Goal: Task Accomplishment & Management: Complete application form

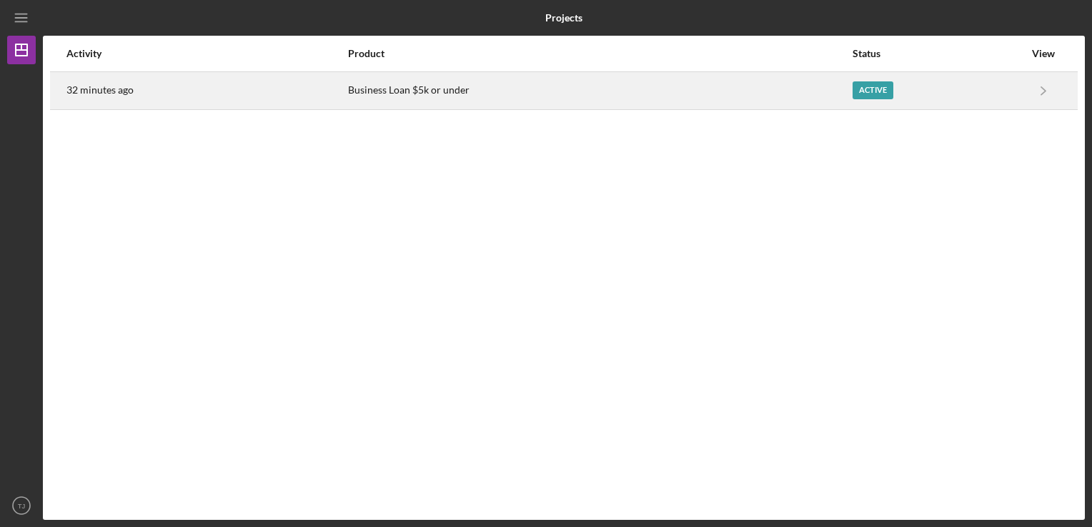
click at [1025, 89] on td "Icon/Navigate Business Loan $5k or under Icon/Navigate" at bounding box center [1043, 90] width 37 height 38
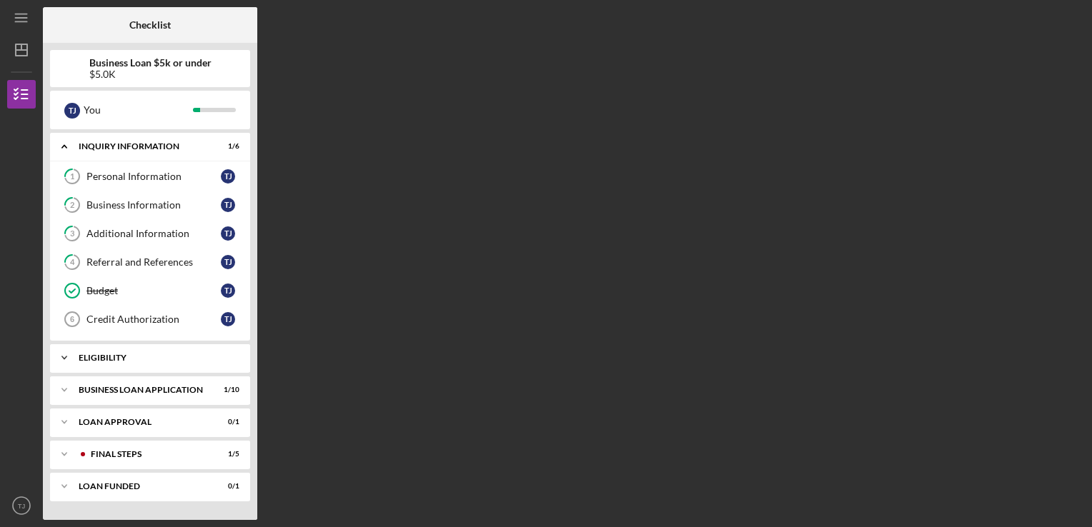
click at [153, 351] on div "Icon/Expander Eligibility 1 / 1" at bounding box center [150, 358] width 200 height 29
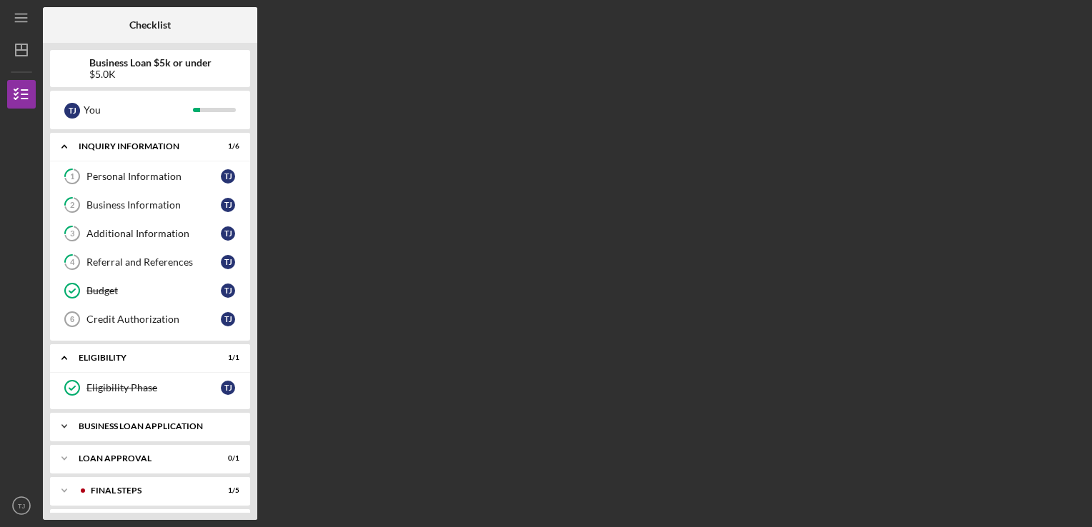
click at [134, 424] on div "BUSINESS LOAN APPLICATION" at bounding box center [156, 426] width 154 height 9
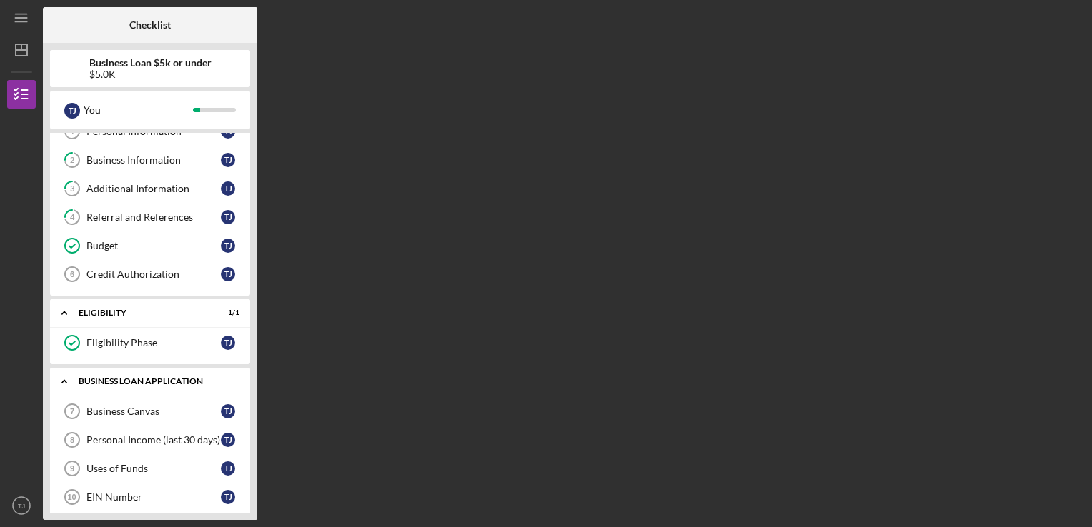
scroll to position [66, 0]
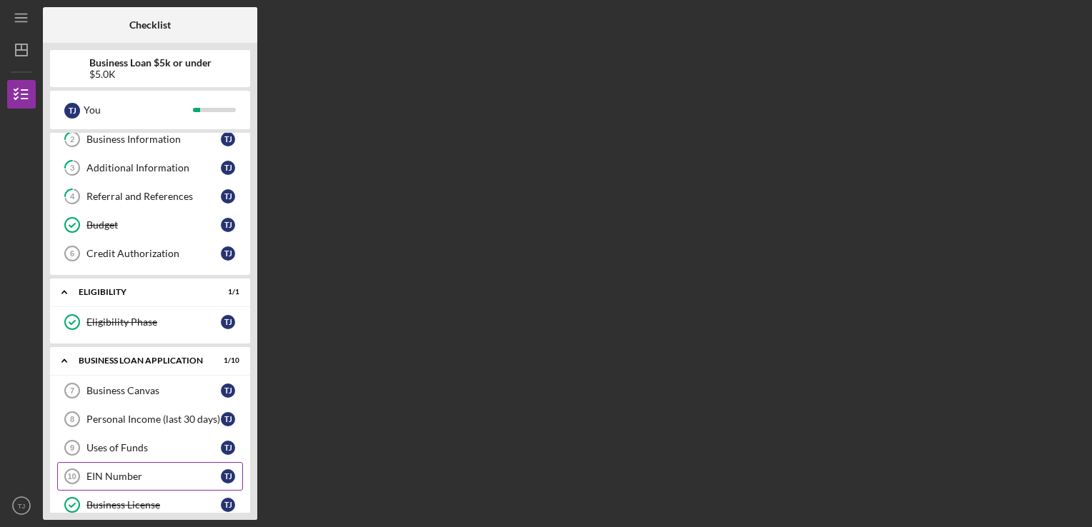
click at [82, 459] on icon "EIN Number 10" at bounding box center [72, 477] width 36 height 36
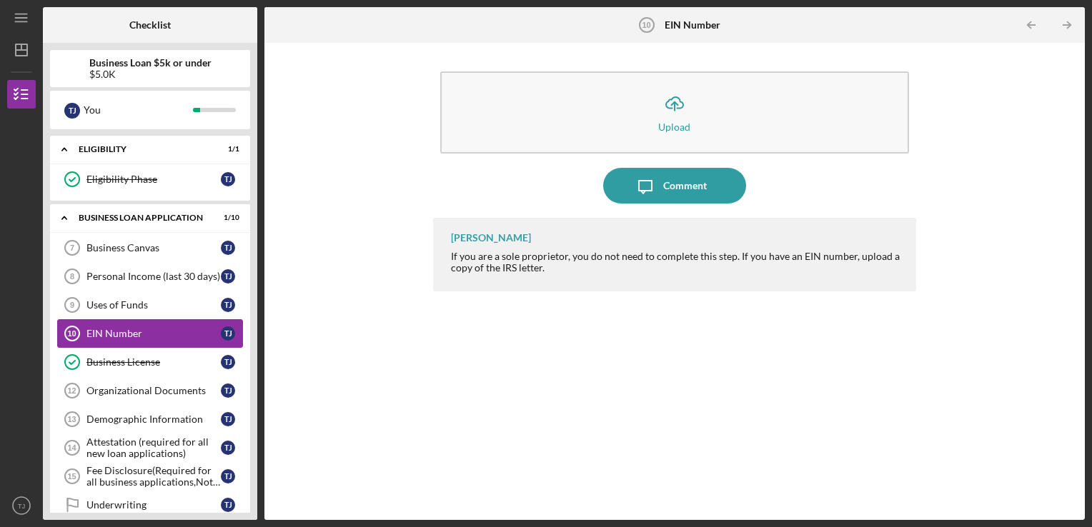
scroll to position [211, 0]
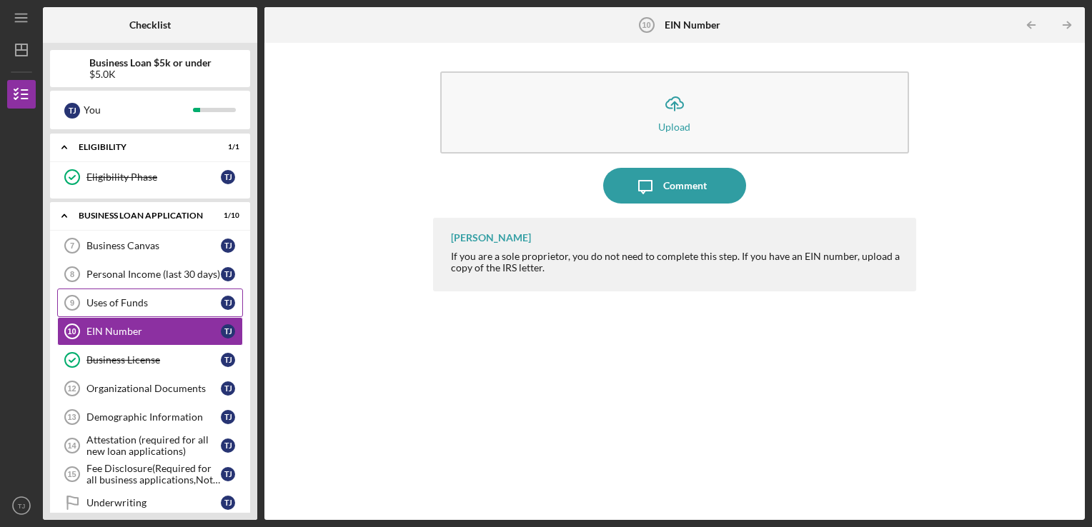
click at [151, 297] on div "Uses of Funds" at bounding box center [153, 302] width 134 height 11
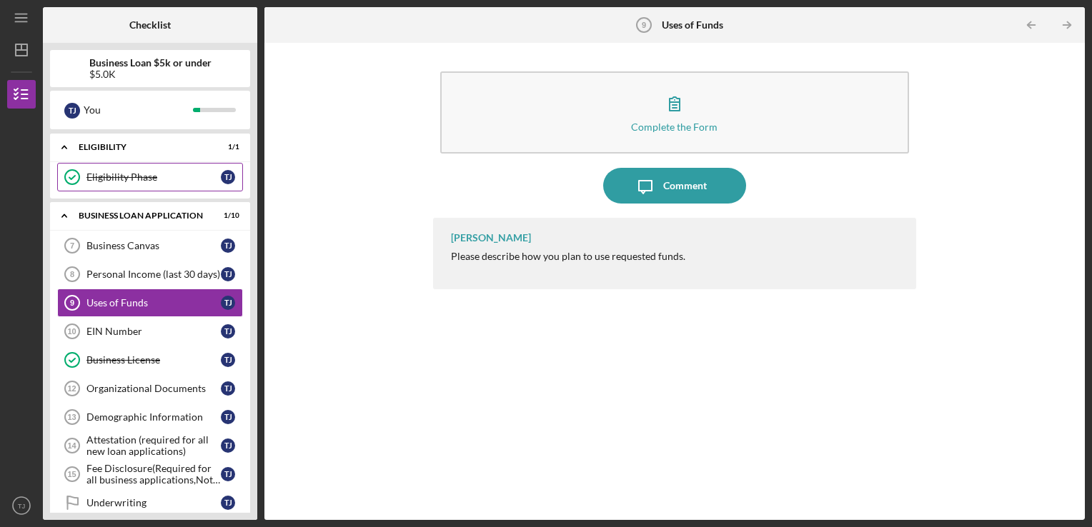
click at [133, 177] on div "Eligibility Phase" at bounding box center [153, 176] width 134 height 11
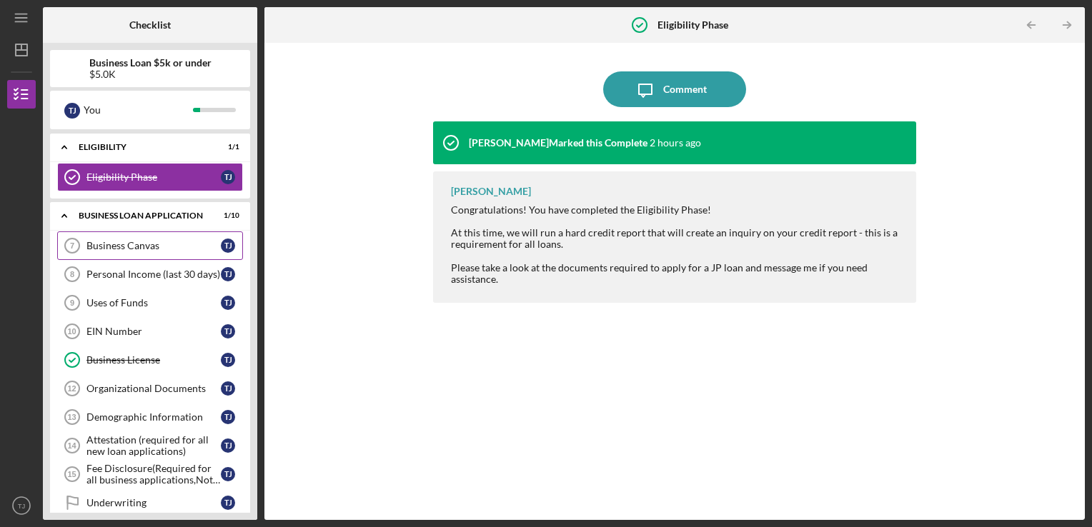
click at [127, 241] on div "Business Canvas" at bounding box center [153, 245] width 134 height 11
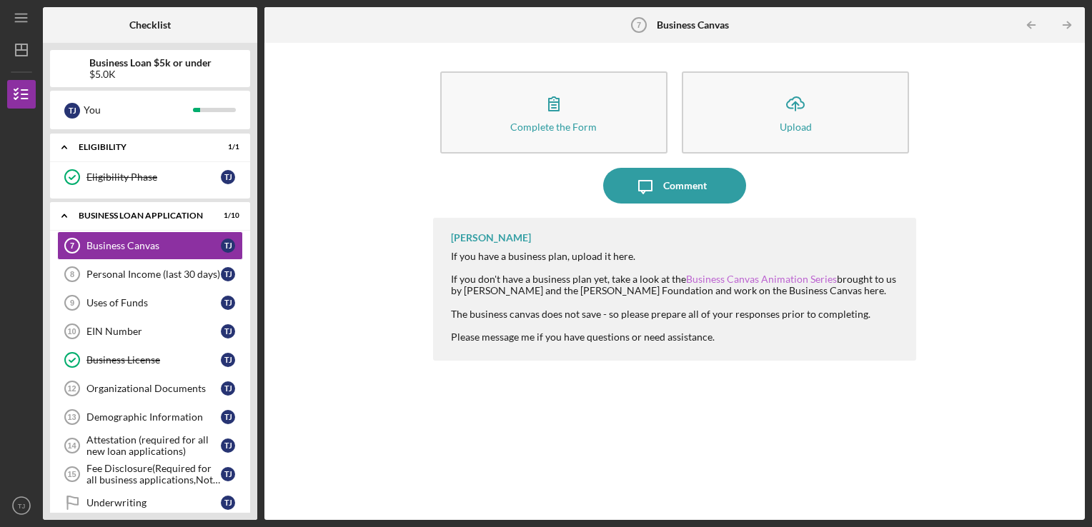
click at [742, 275] on link "Business Canvas Animation Series" at bounding box center [761, 279] width 151 height 12
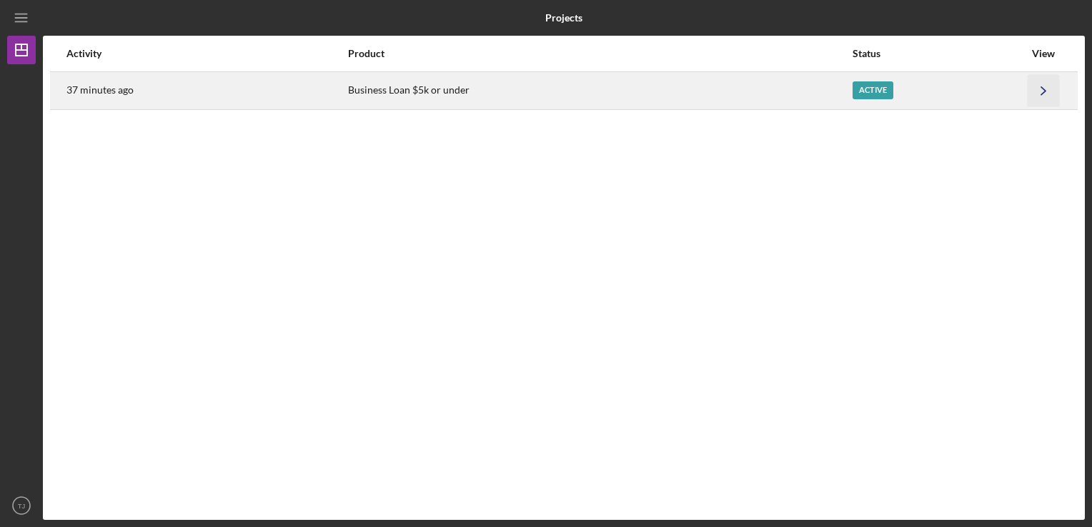
click at [1028, 96] on icon "Icon/Navigate" at bounding box center [1044, 90] width 32 height 32
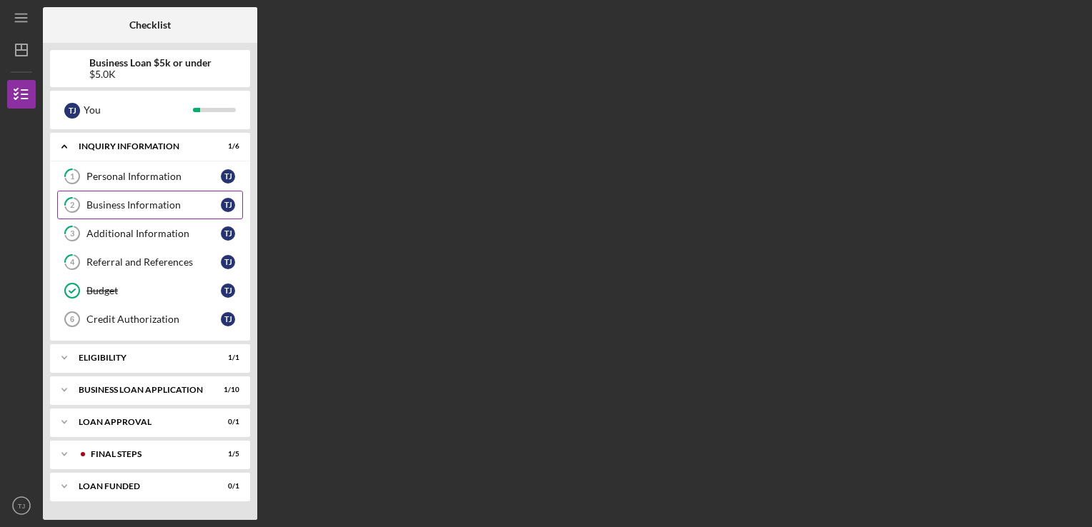
click at [129, 200] on div "Business Information" at bounding box center [153, 204] width 134 height 11
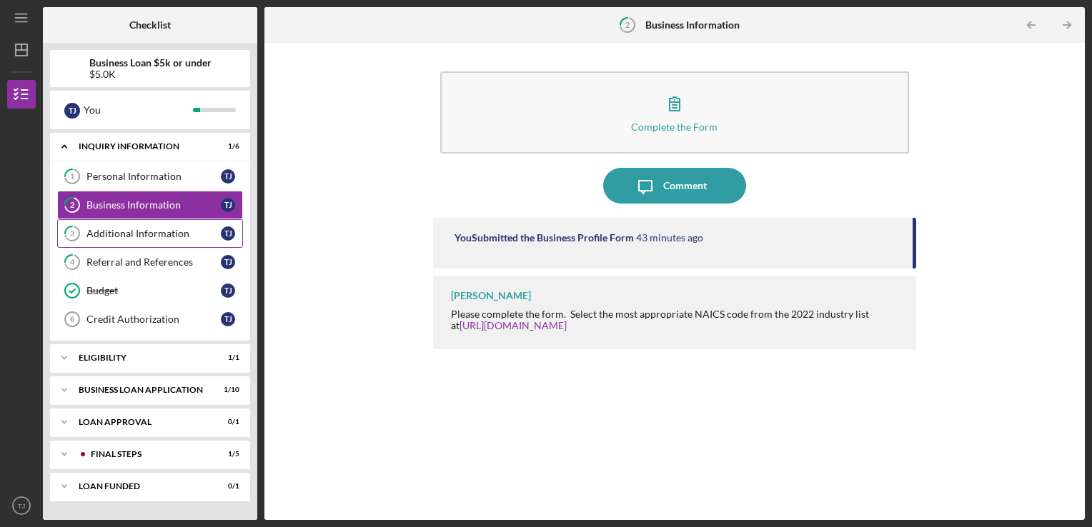
click at [83, 226] on icon "3" at bounding box center [72, 234] width 36 height 36
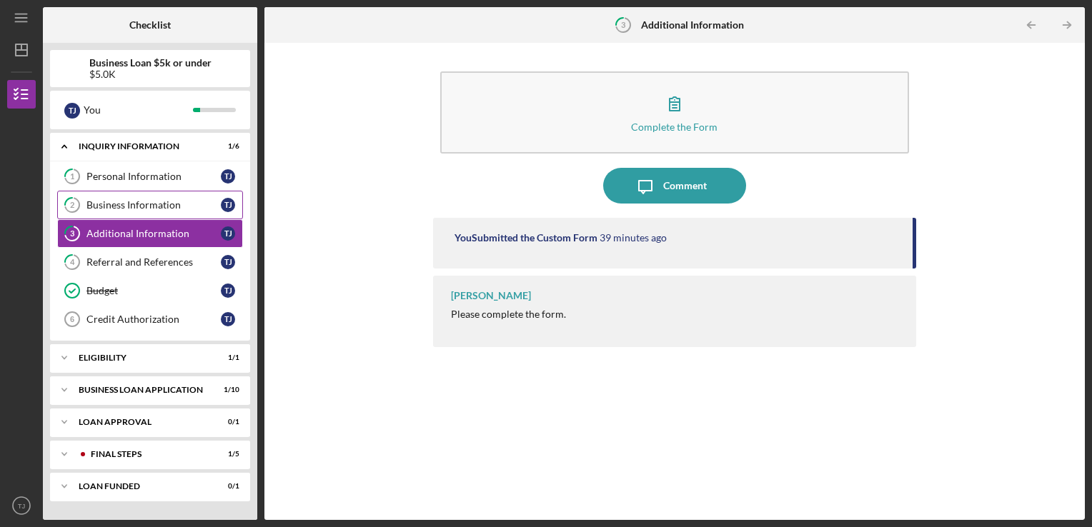
click at [94, 200] on div "Business Information" at bounding box center [153, 204] width 134 height 11
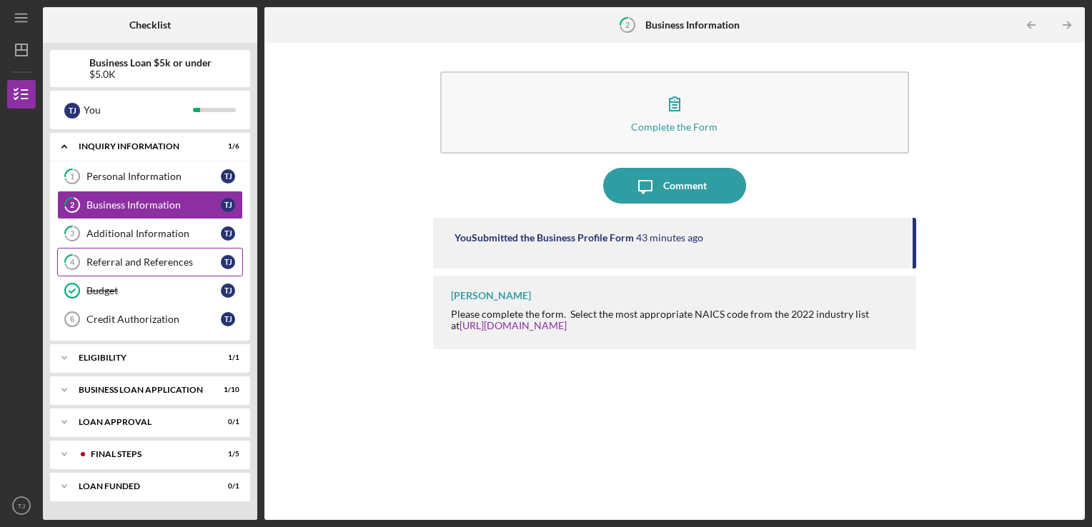
click at [103, 259] on div "Referral and References" at bounding box center [153, 262] width 134 height 11
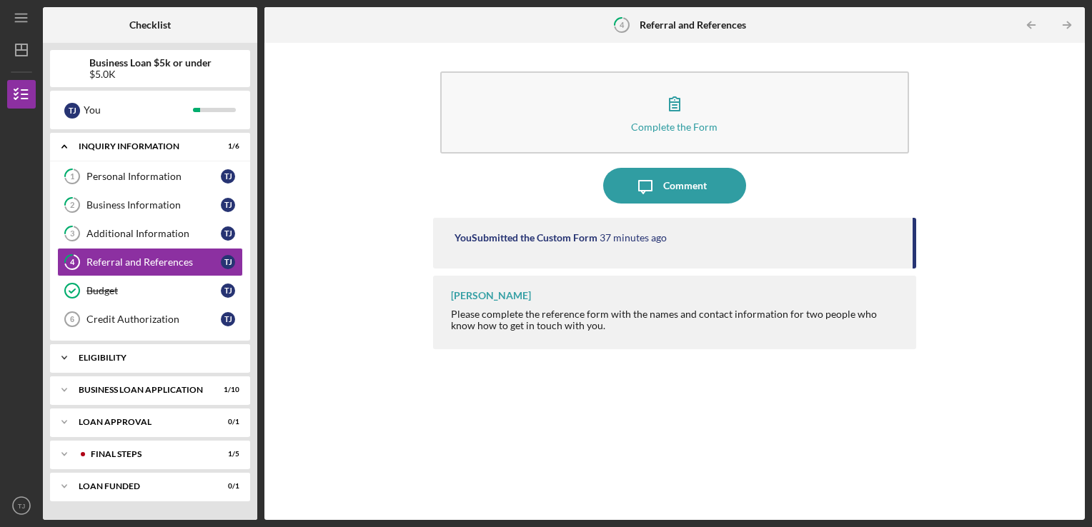
click at [109, 356] on div "Eligibility" at bounding box center [156, 358] width 154 height 9
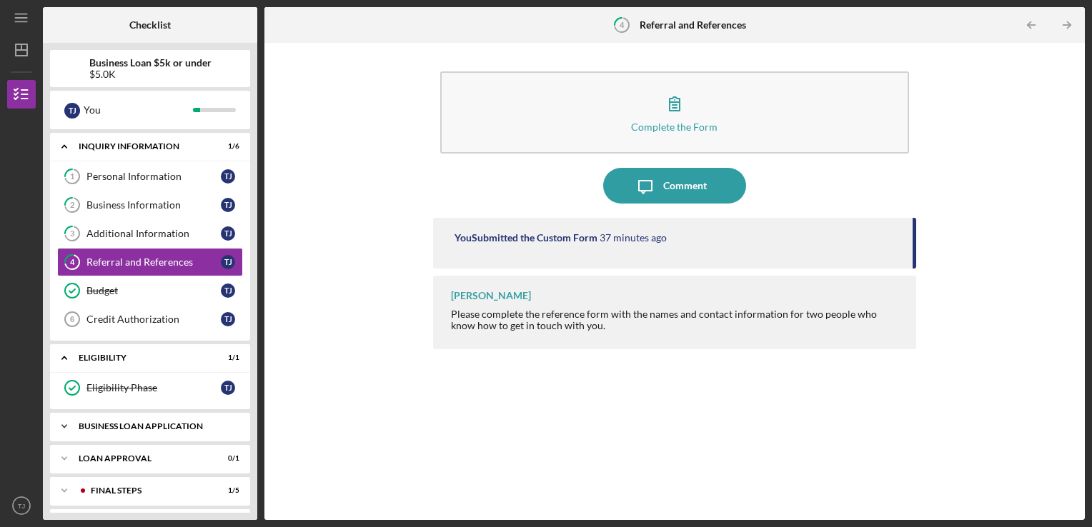
click at [117, 422] on div "BUSINESS LOAN APPLICATION" at bounding box center [156, 426] width 154 height 9
click at [148, 464] on link "Business Canvas 7 Business Canvas T J" at bounding box center [150, 456] width 186 height 29
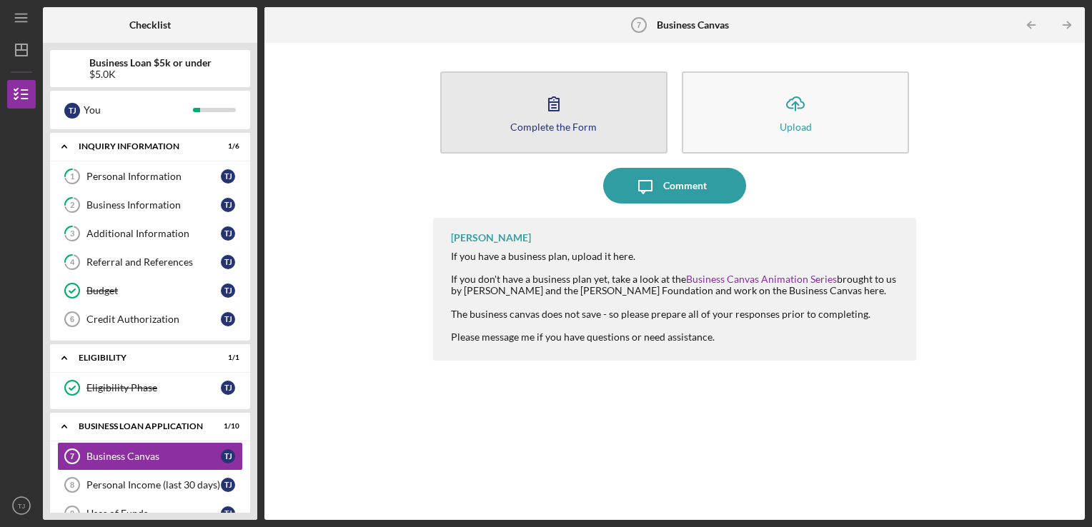
click at [595, 128] on button "Complete the Form Form" at bounding box center [553, 112] width 227 height 82
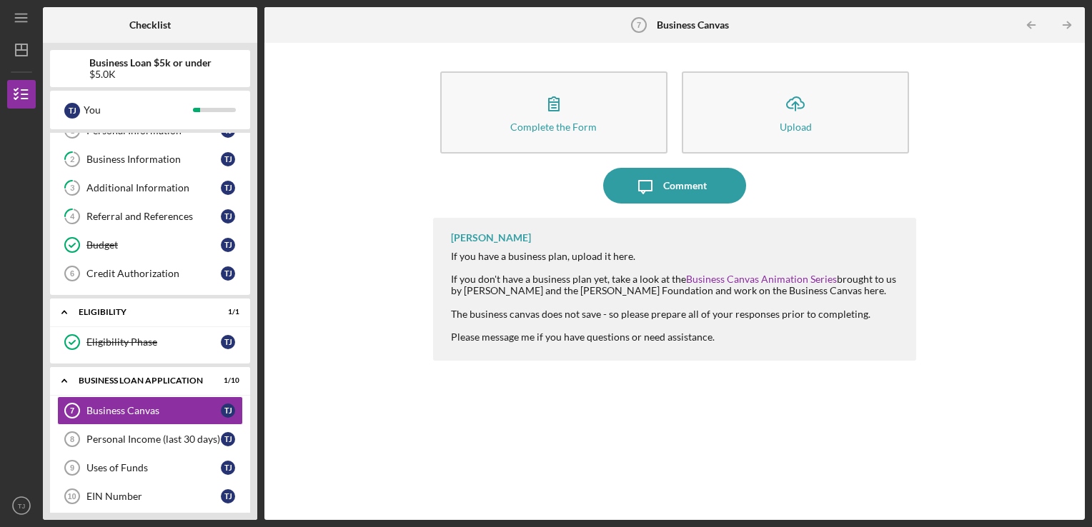
scroll to position [46, 0]
click at [87, 439] on div "Personal Income (last 30 days)" at bounding box center [153, 438] width 134 height 11
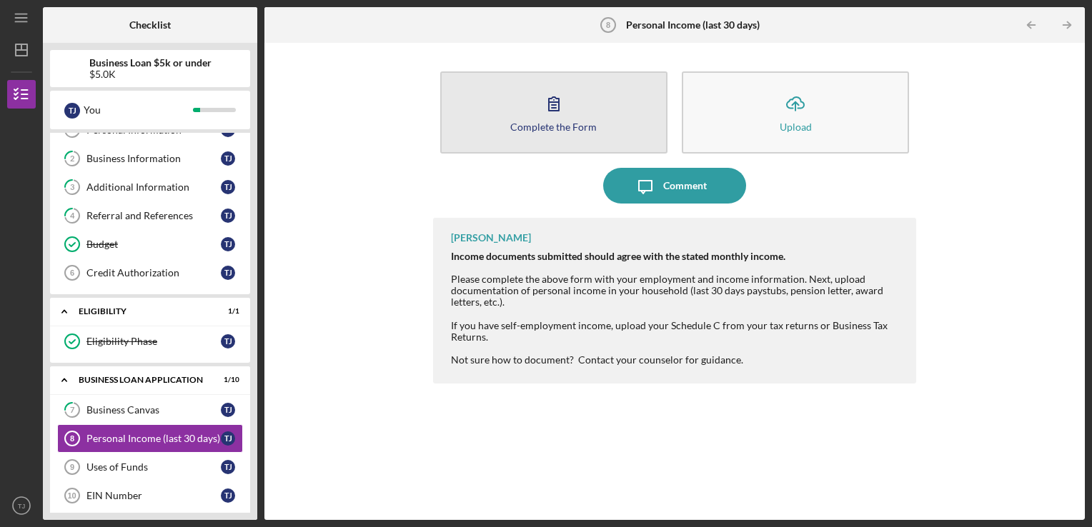
click at [525, 109] on button "Complete the Form Form" at bounding box center [553, 112] width 227 height 82
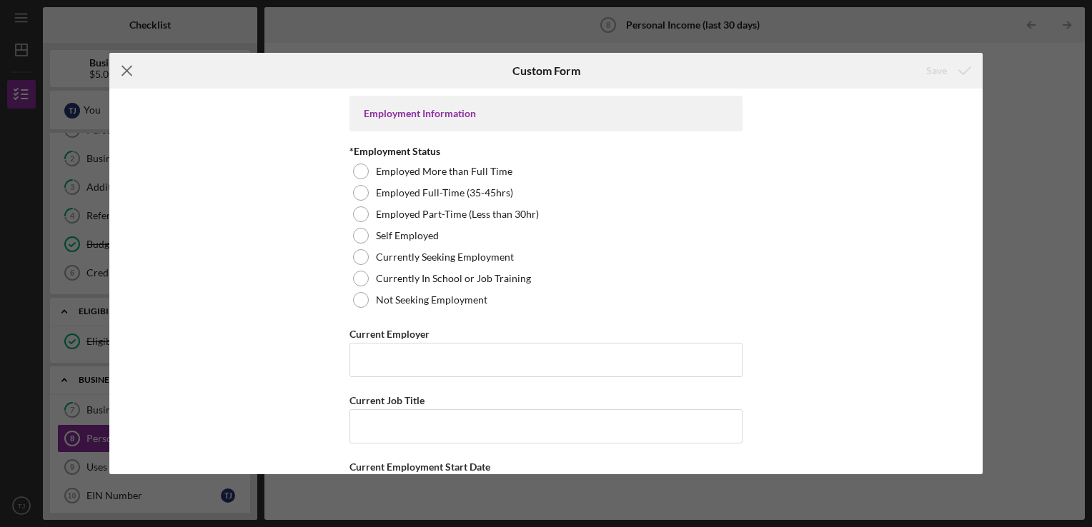
click at [122, 63] on icon "Icon/Menu Close" at bounding box center [127, 71] width 36 height 36
